Goal: Communication & Community: Answer question/provide support

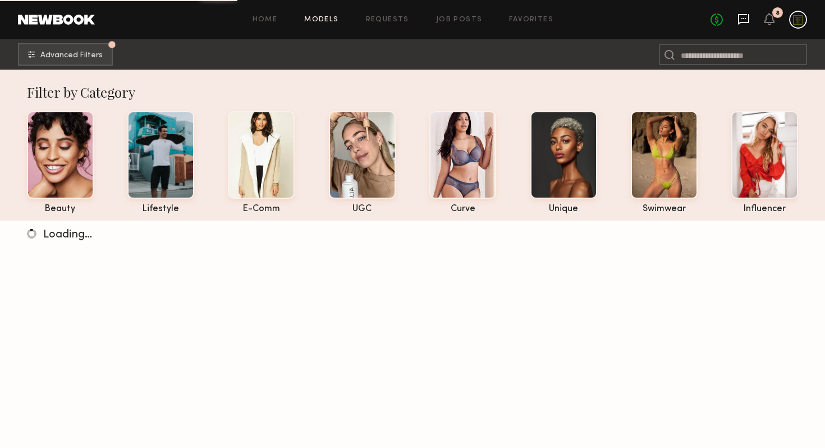
click at [740, 17] on icon at bounding box center [744, 19] width 12 height 12
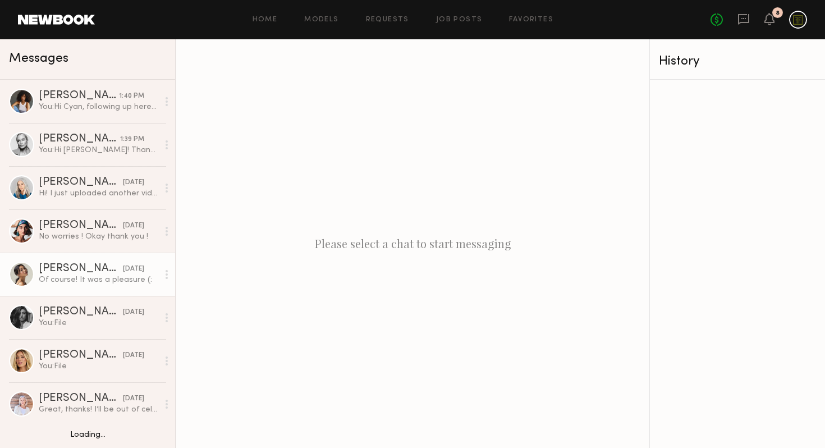
scroll to position [39, 0]
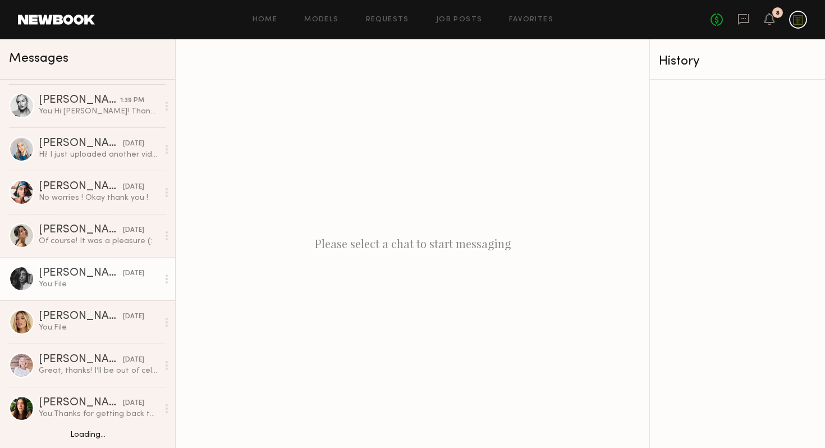
click at [47, 284] on div "You: File" at bounding box center [99, 284] width 120 height 11
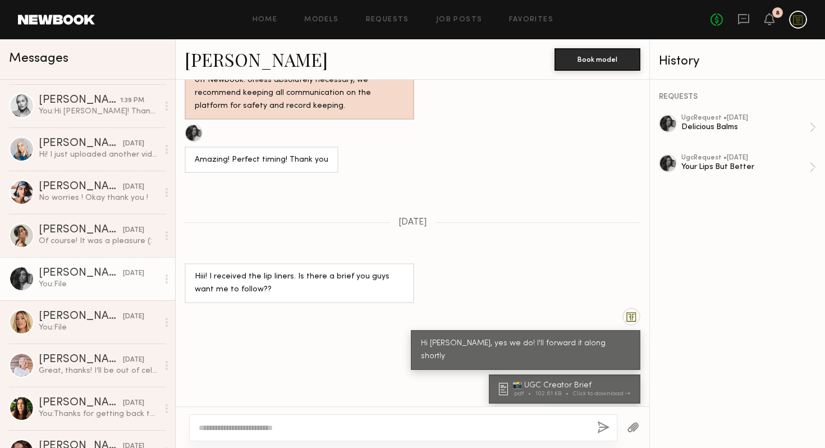
scroll to position [557, 0]
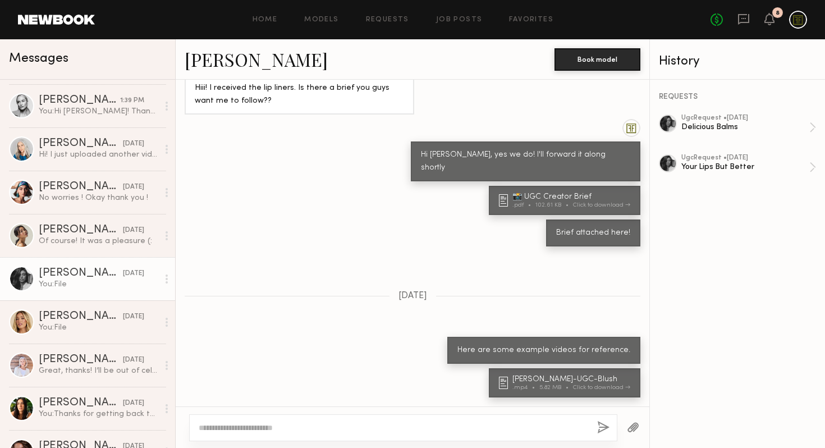
click at [299, 433] on textarea at bounding box center [394, 427] width 390 height 11
click at [359, 421] on div "**********" at bounding box center [403, 427] width 428 height 27
click at [367, 425] on textarea "**********" at bounding box center [394, 427] width 390 height 11
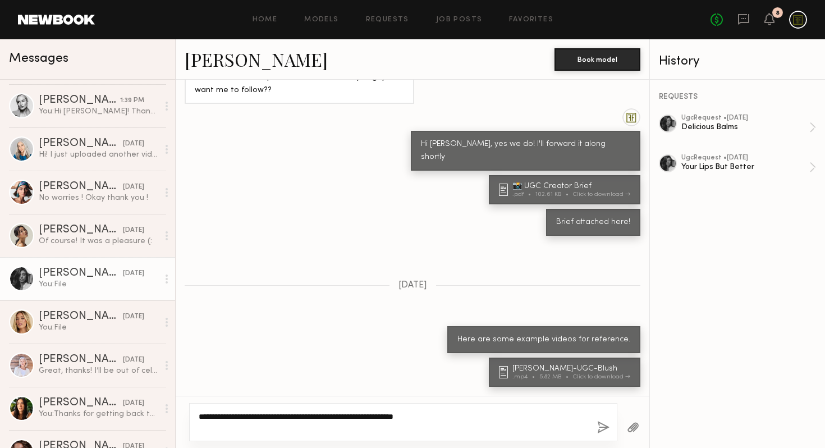
type textarea "**********"
click at [598, 433] on button "button" at bounding box center [603, 428] width 12 height 14
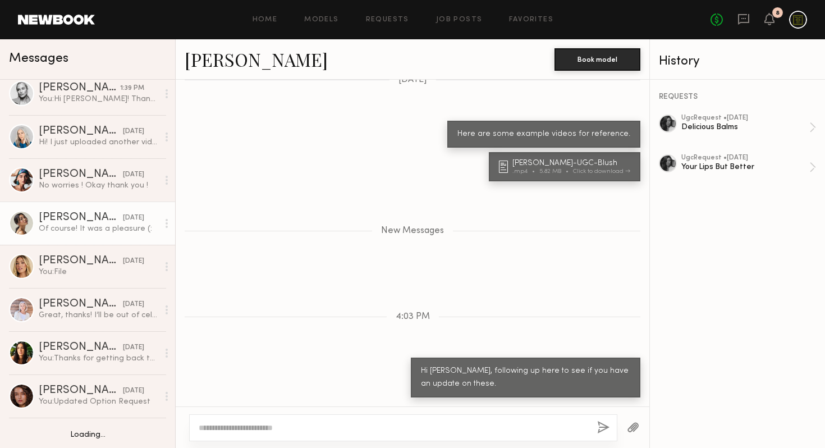
scroll to position [0, 0]
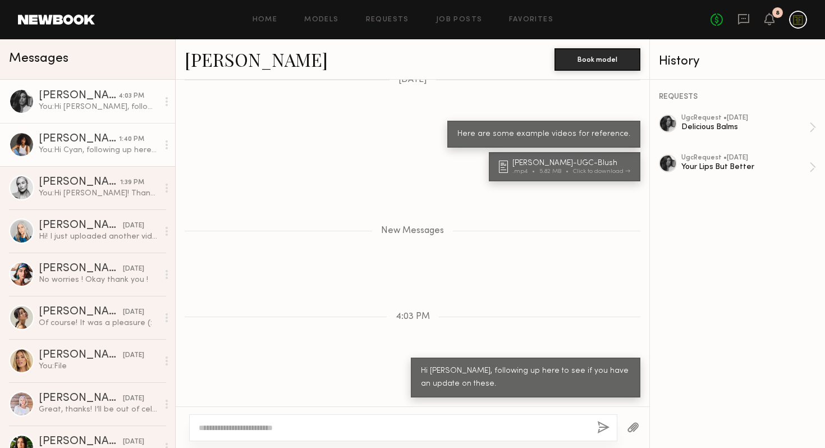
click at [80, 147] on div "You: Hi Cyan, following up here to see if you received the products." at bounding box center [99, 150] width 120 height 11
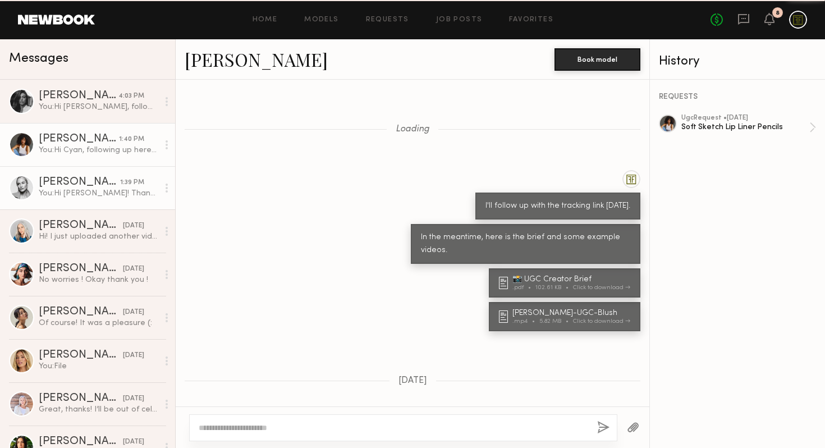
scroll to position [665, 0]
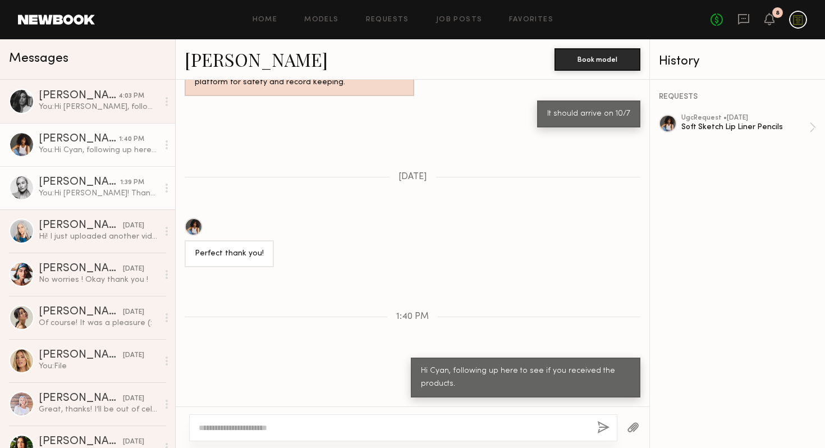
click at [68, 189] on div "You: Hi [PERSON_NAME]! Thank you for sending the revision! Can you remove the c…" at bounding box center [99, 193] width 120 height 11
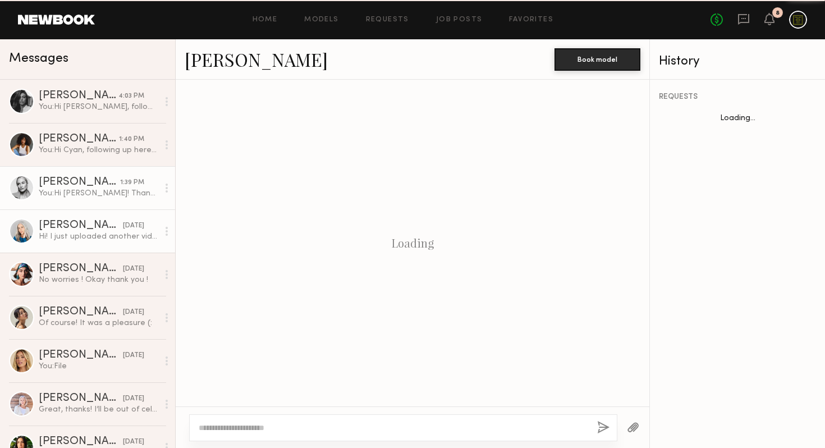
scroll to position [701, 0]
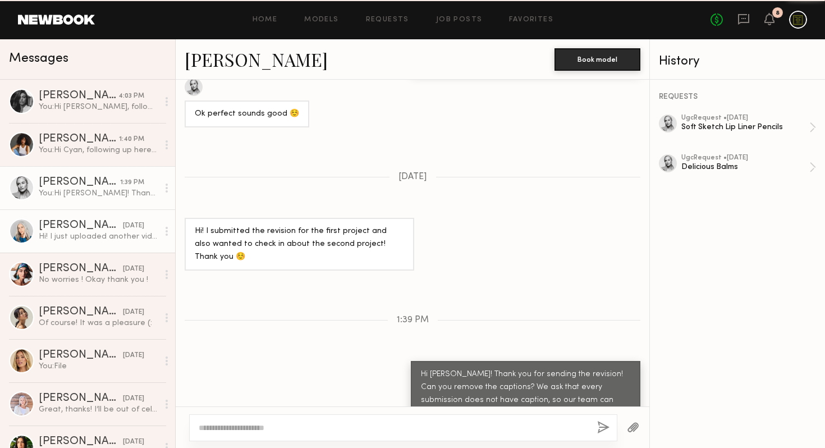
click at [63, 226] on div "[PERSON_NAME]" at bounding box center [81, 225] width 84 height 11
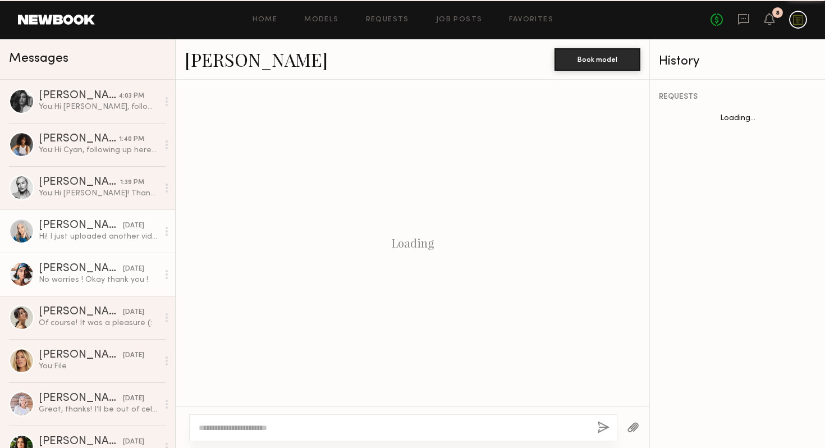
scroll to position [744, 0]
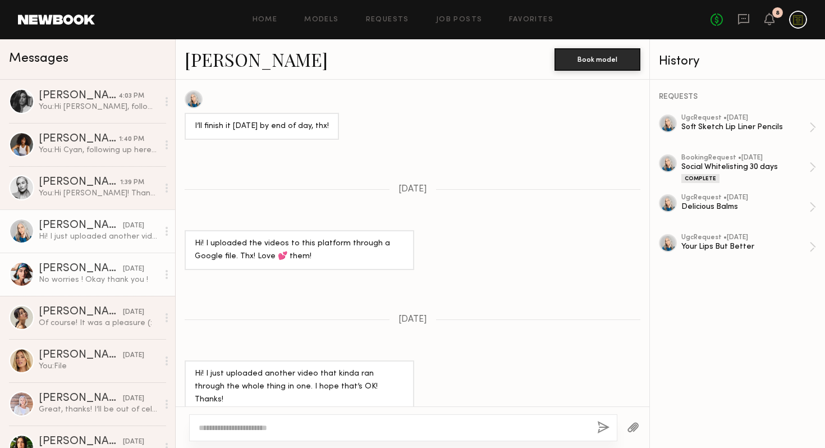
click at [63, 268] on div "[PERSON_NAME]" at bounding box center [81, 268] width 84 height 11
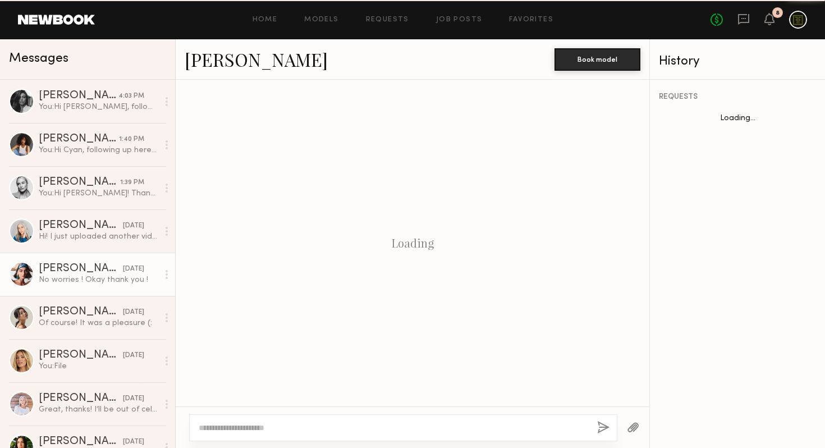
scroll to position [519, 0]
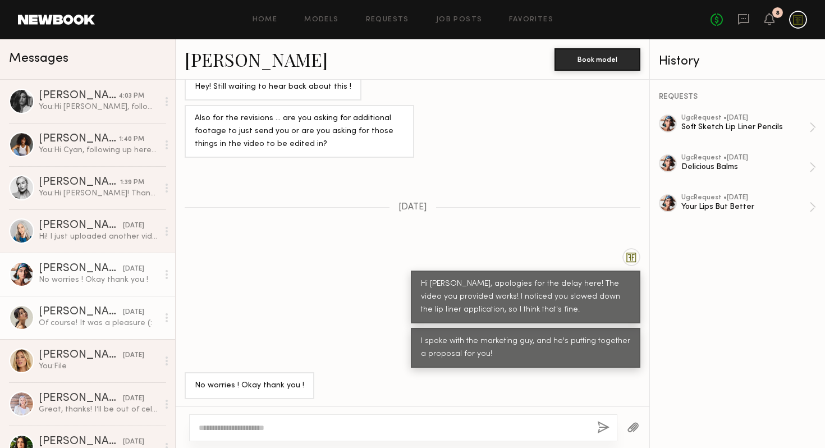
click at [60, 318] on div "Of course! It was a pleasure (:" at bounding box center [99, 323] width 120 height 11
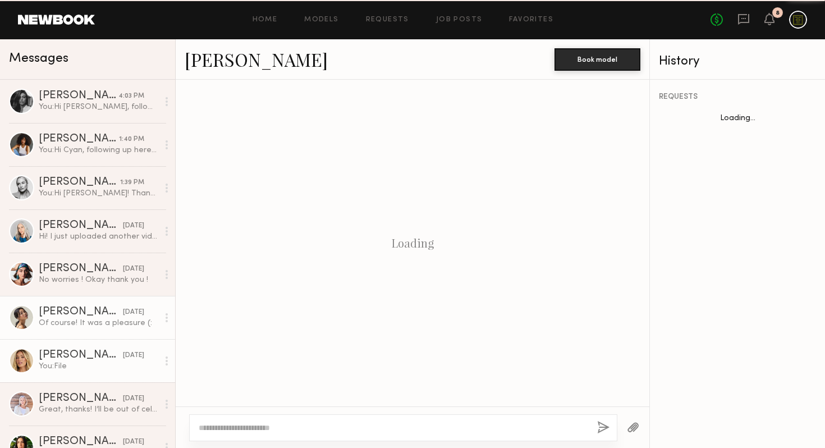
scroll to position [594, 0]
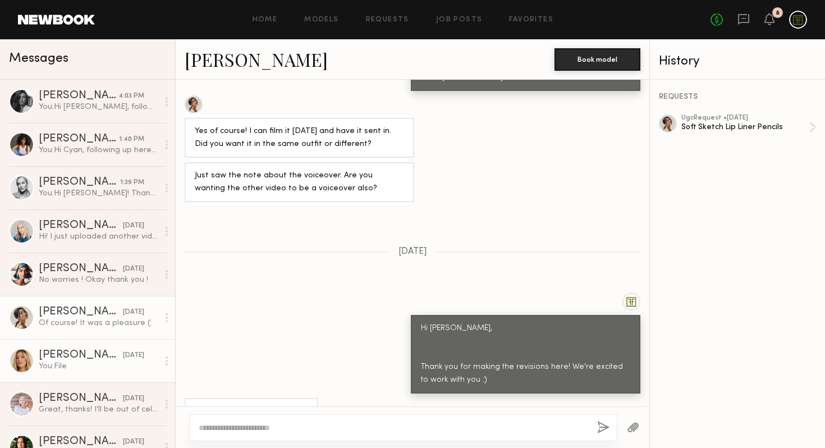
click at [59, 357] on div "[PERSON_NAME]" at bounding box center [81, 355] width 84 height 11
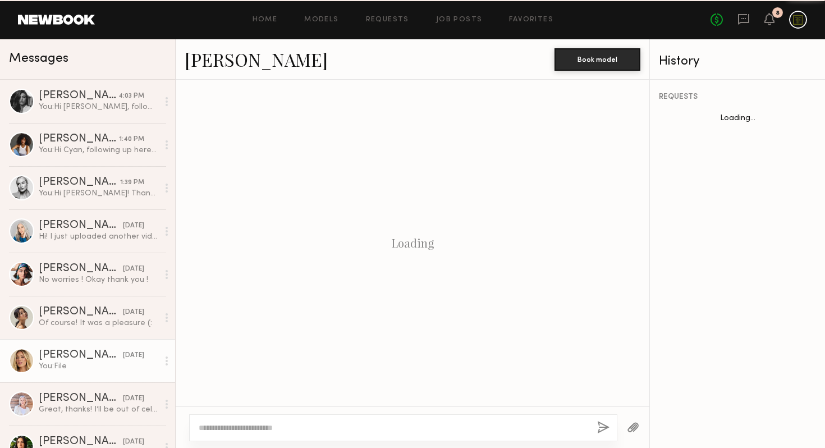
scroll to position [1052, 0]
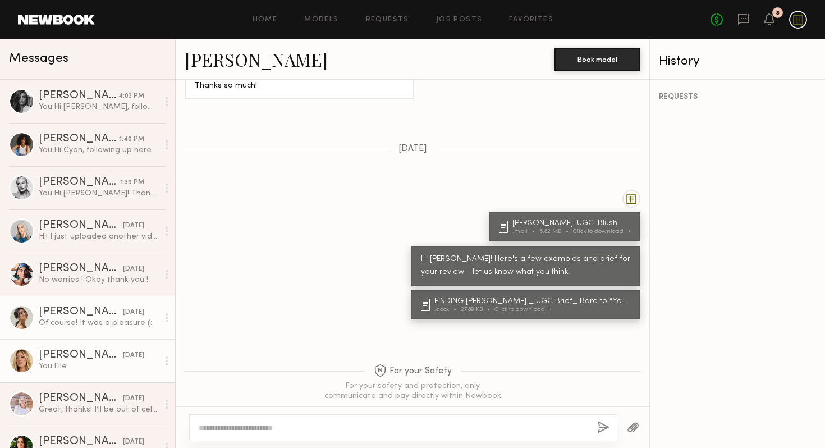
click at [68, 326] on div "Of course! It was a pleasure (:" at bounding box center [99, 323] width 120 height 11
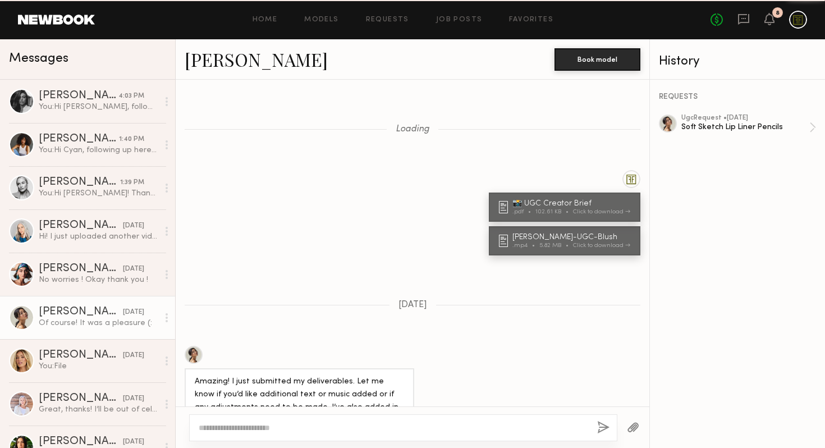
scroll to position [594, 0]
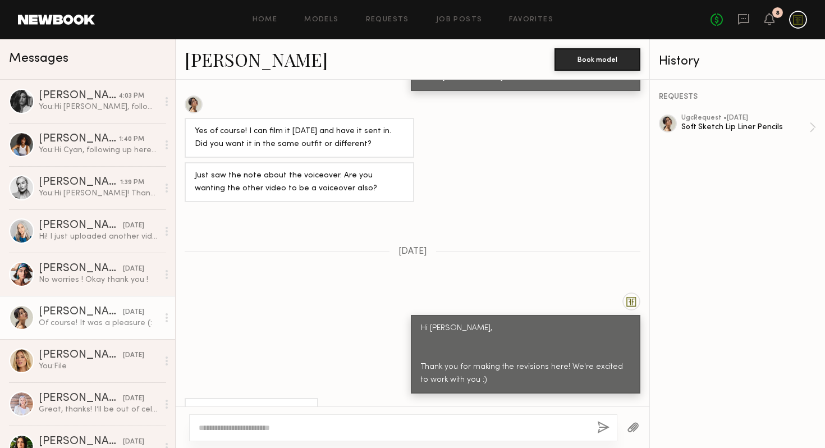
click at [259, 423] on textarea at bounding box center [394, 427] width 390 height 11
type textarea "**********"
click at [601, 433] on button "button" at bounding box center [603, 428] width 12 height 14
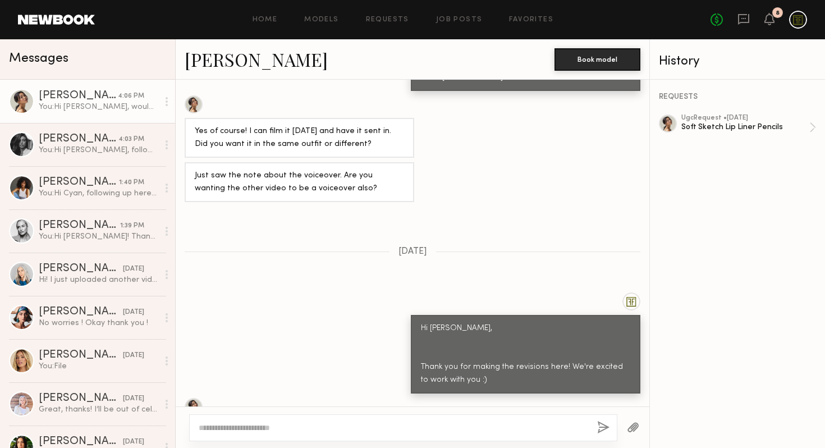
scroll to position [831, 0]
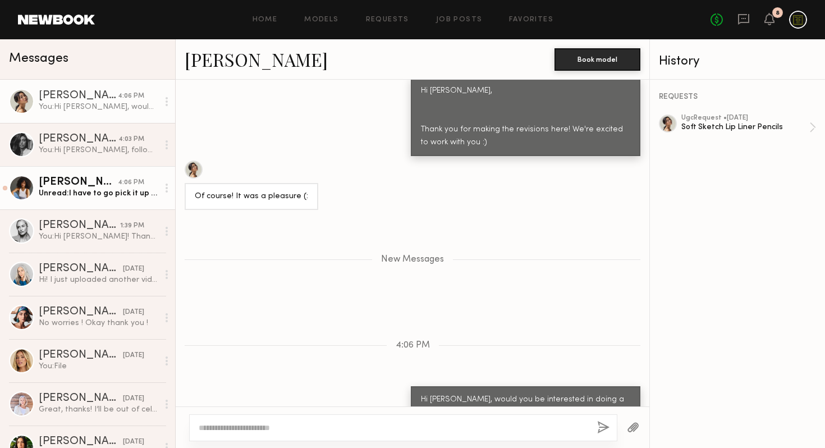
click at [81, 195] on div "Unread: I have to go pick it up from UPS later [DATE]. They tried to deliver it…" at bounding box center [99, 193] width 120 height 11
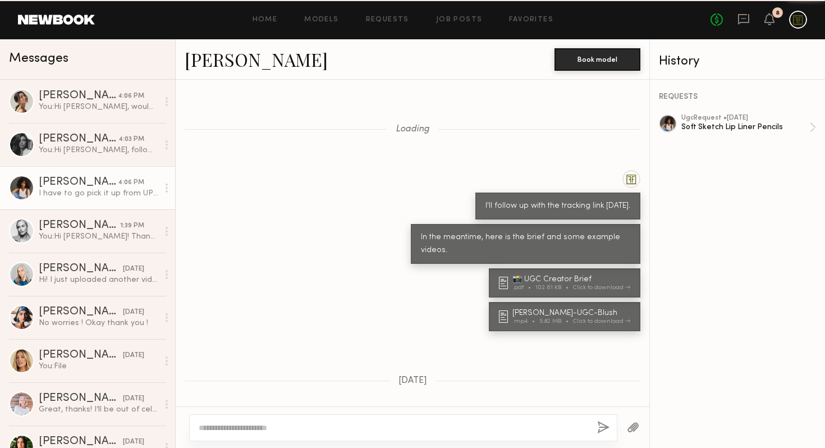
scroll to position [731, 0]
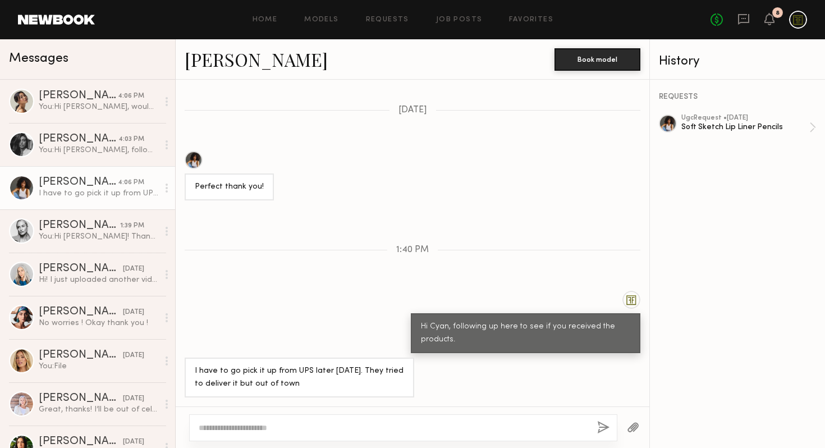
click at [367, 426] on textarea at bounding box center [394, 427] width 390 height 11
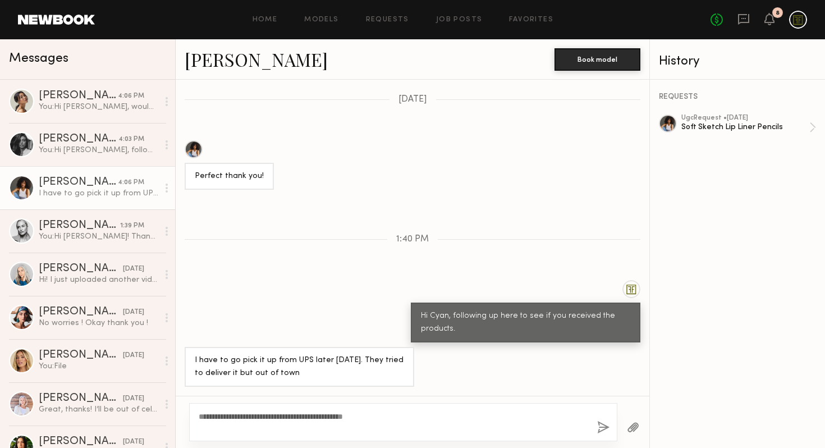
type textarea "**********"
click at [604, 425] on button "button" at bounding box center [603, 428] width 12 height 14
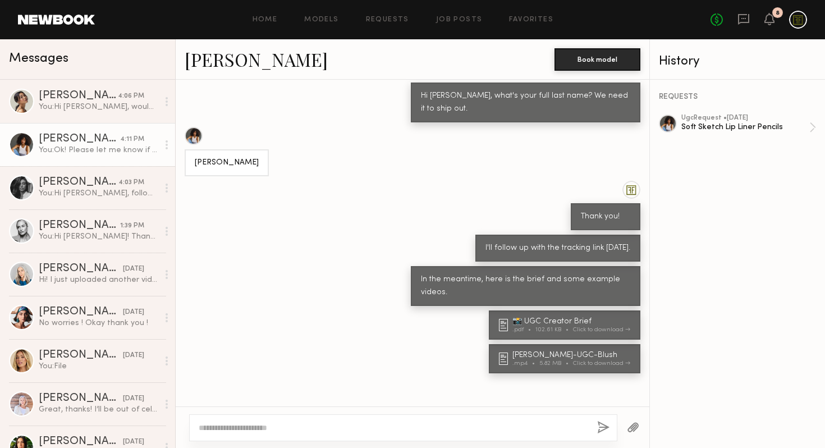
scroll to position [1564, 0]
